Goal: Check status: Check status

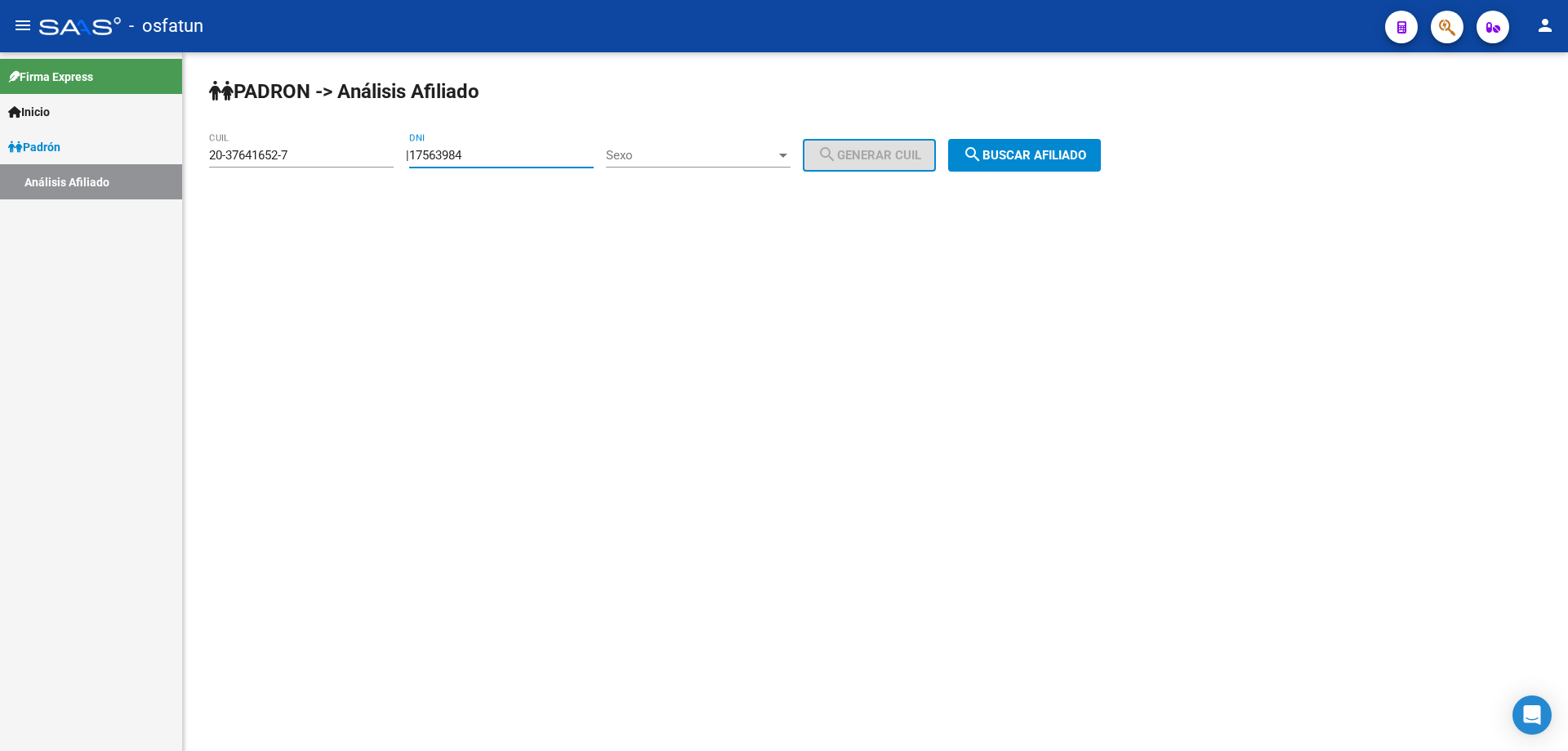
type input "17563984"
click at [688, 152] on span "Sexo" at bounding box center [690, 155] width 170 height 15
click at [688, 152] on span "Masculino" at bounding box center [717, 156] width 185 height 37
click at [1034, 150] on span "search Buscar afiliado" at bounding box center [1025, 155] width 123 height 15
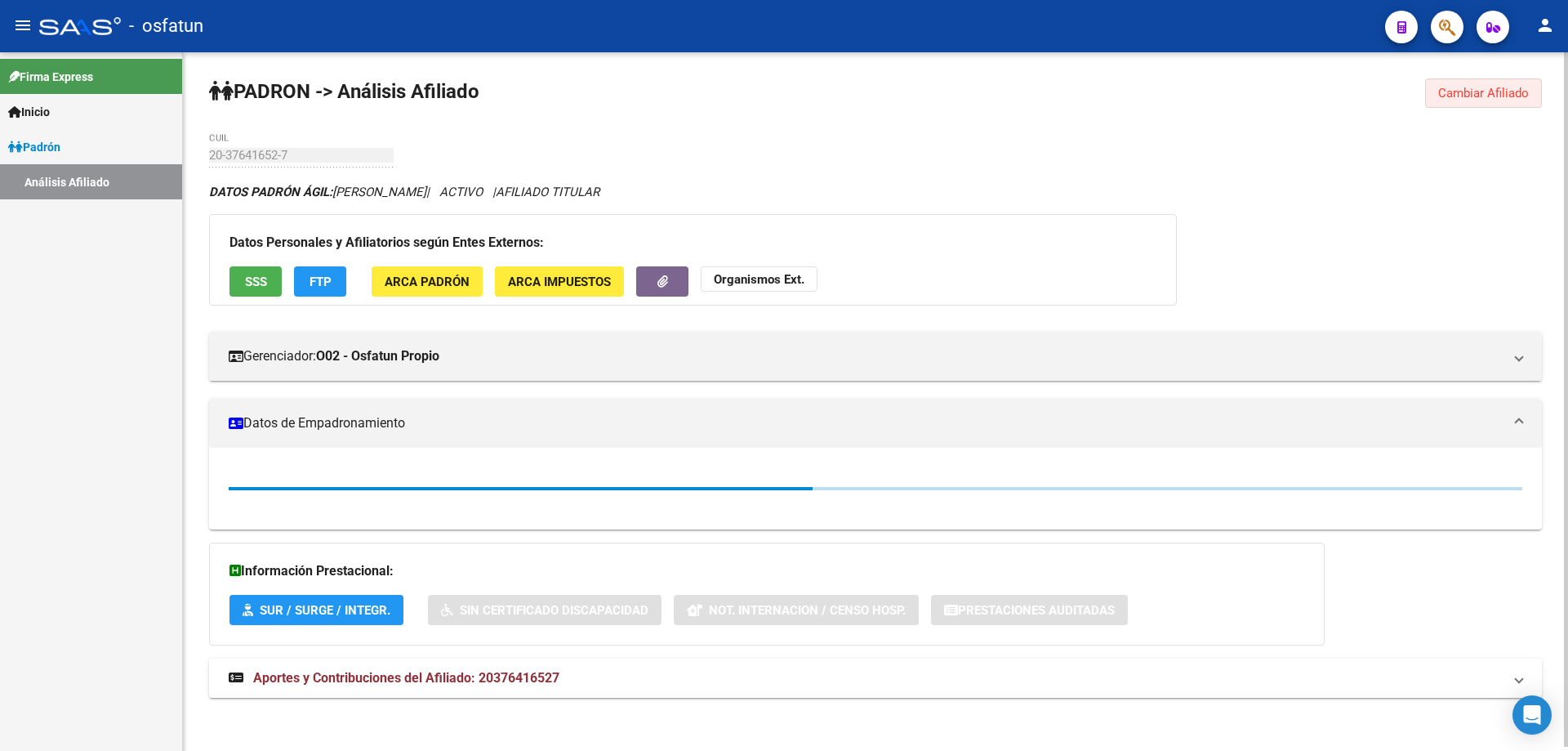
click at [1466, 89] on span "Cambiar Afiliado" at bounding box center [1483, 92] width 91 height 15
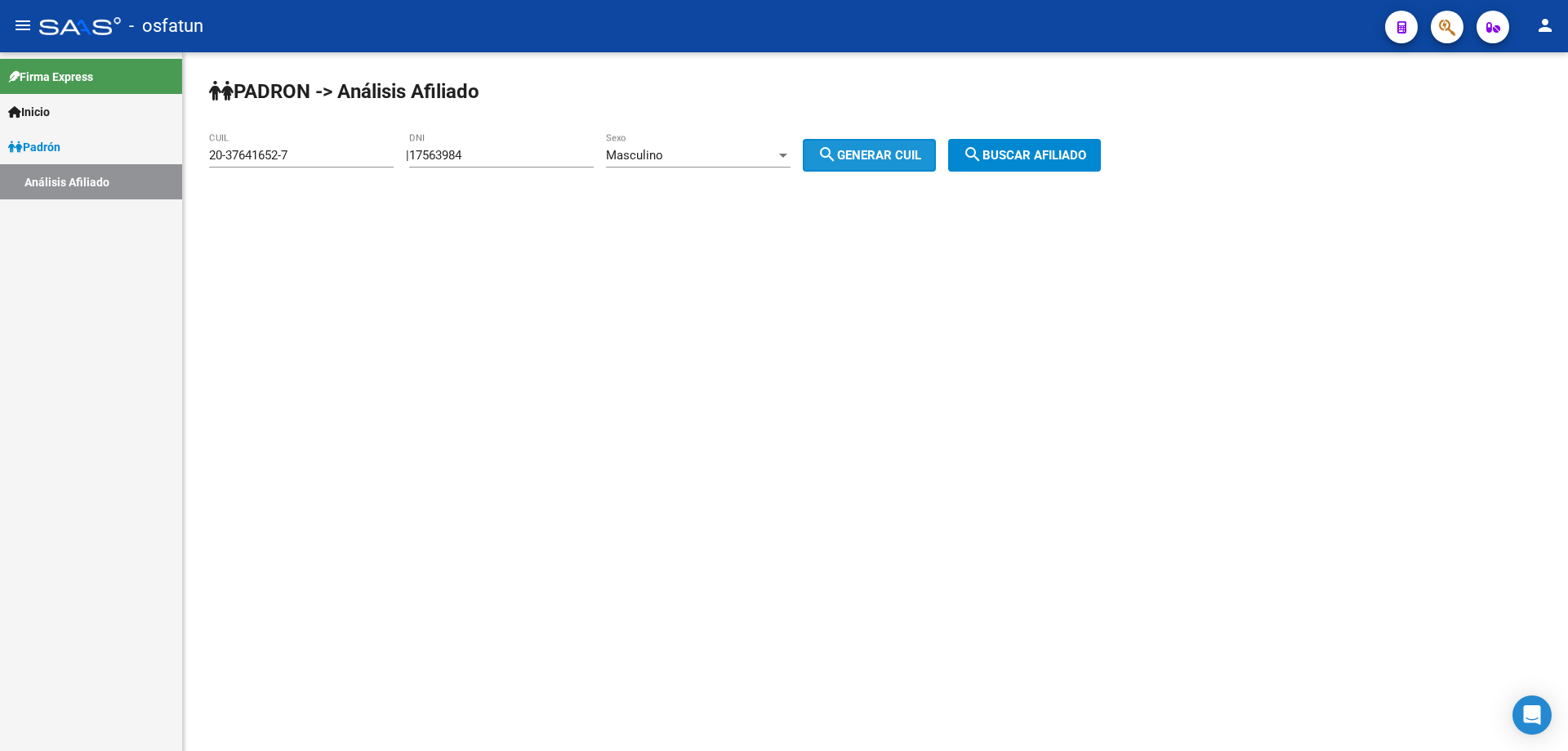
click at [889, 149] on span "search Generar CUIL" at bounding box center [870, 155] width 104 height 15
type input "20-17563984-6"
click at [1086, 165] on button "search Buscar afiliado" at bounding box center [1024, 155] width 152 height 33
